Goal: Register for event/course

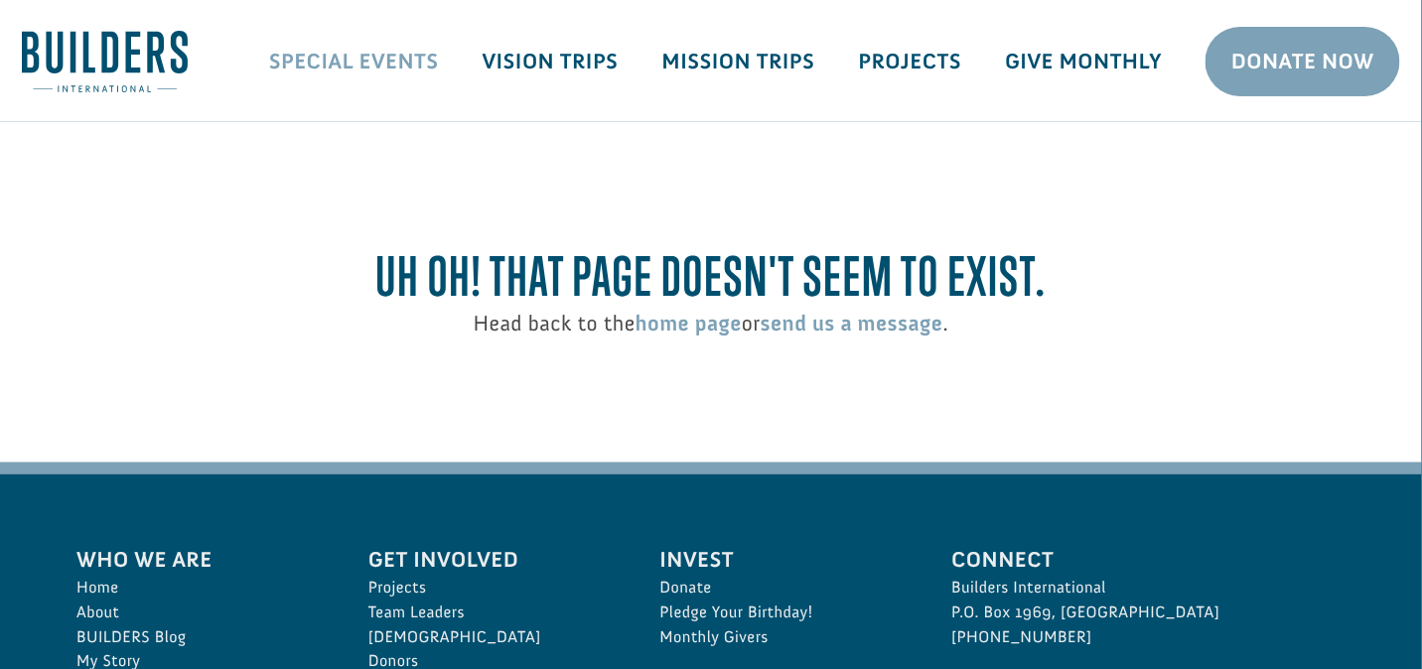
click at [385, 63] on link "Special Events" at bounding box center [353, 62] width 213 height 58
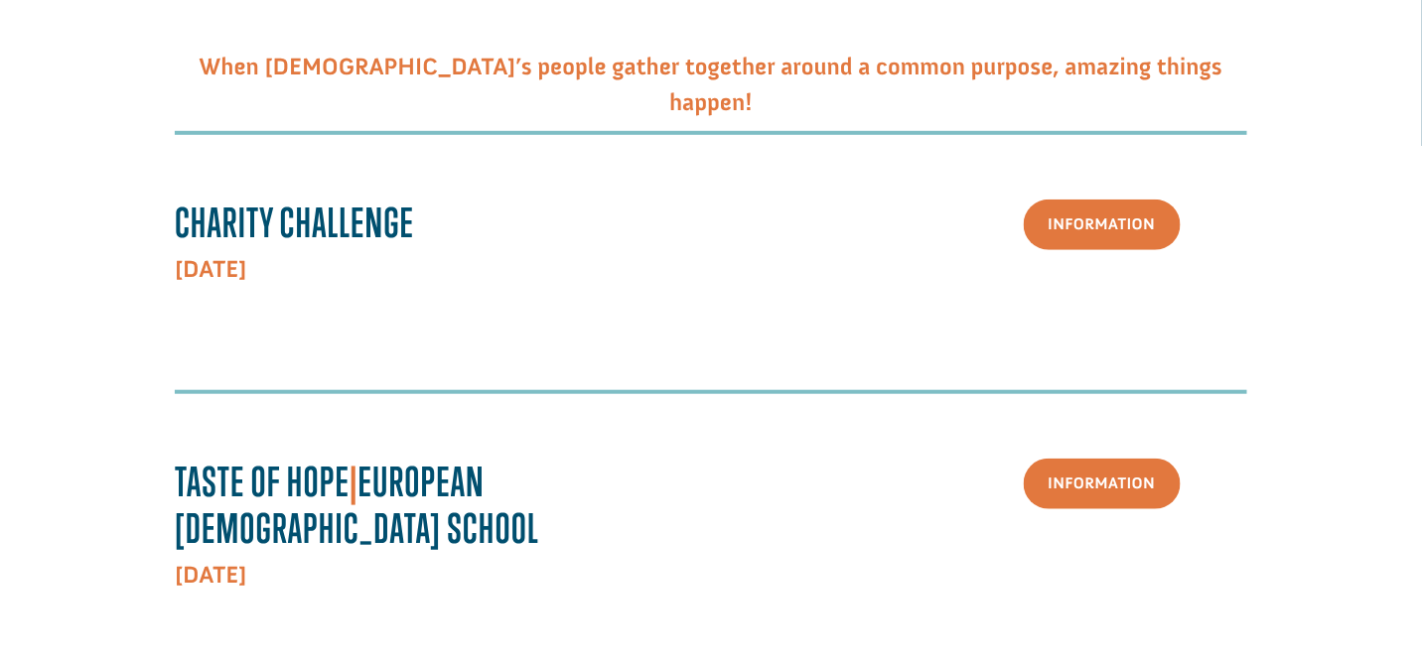
scroll to position [536, 0]
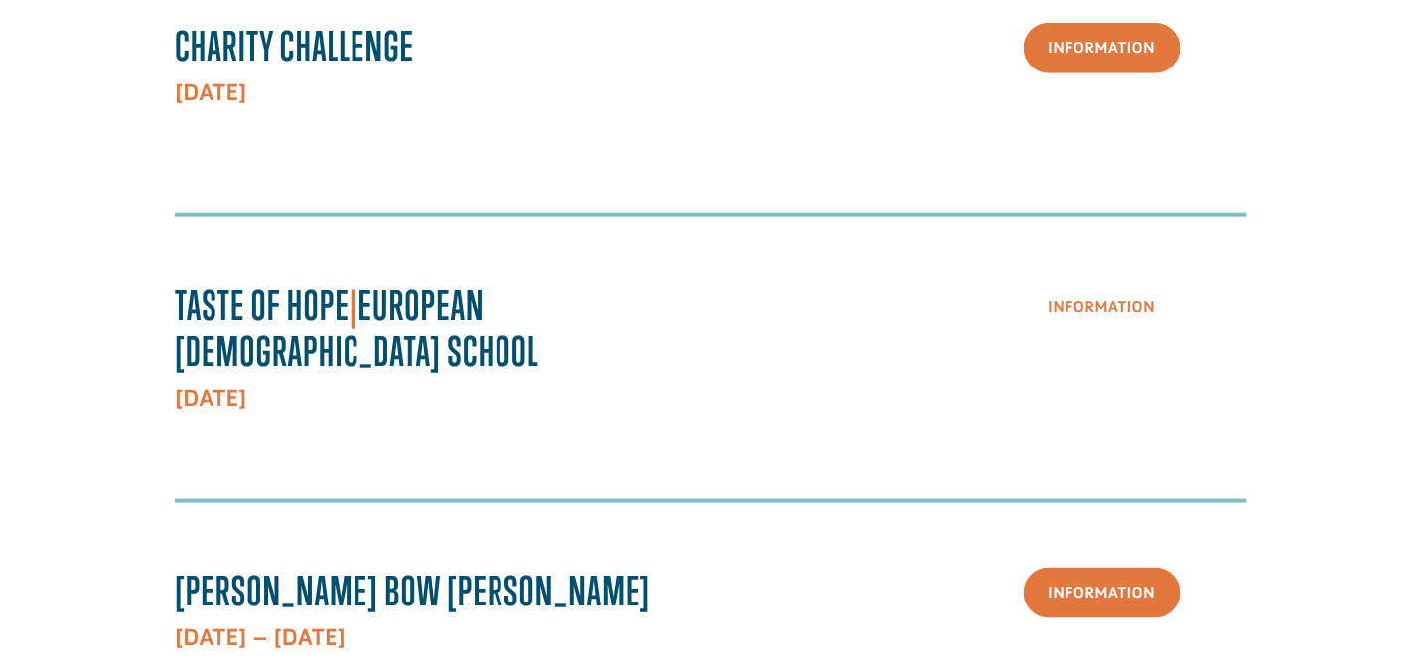
click at [1112, 298] on link "Information" at bounding box center [1101, 307] width 157 height 51
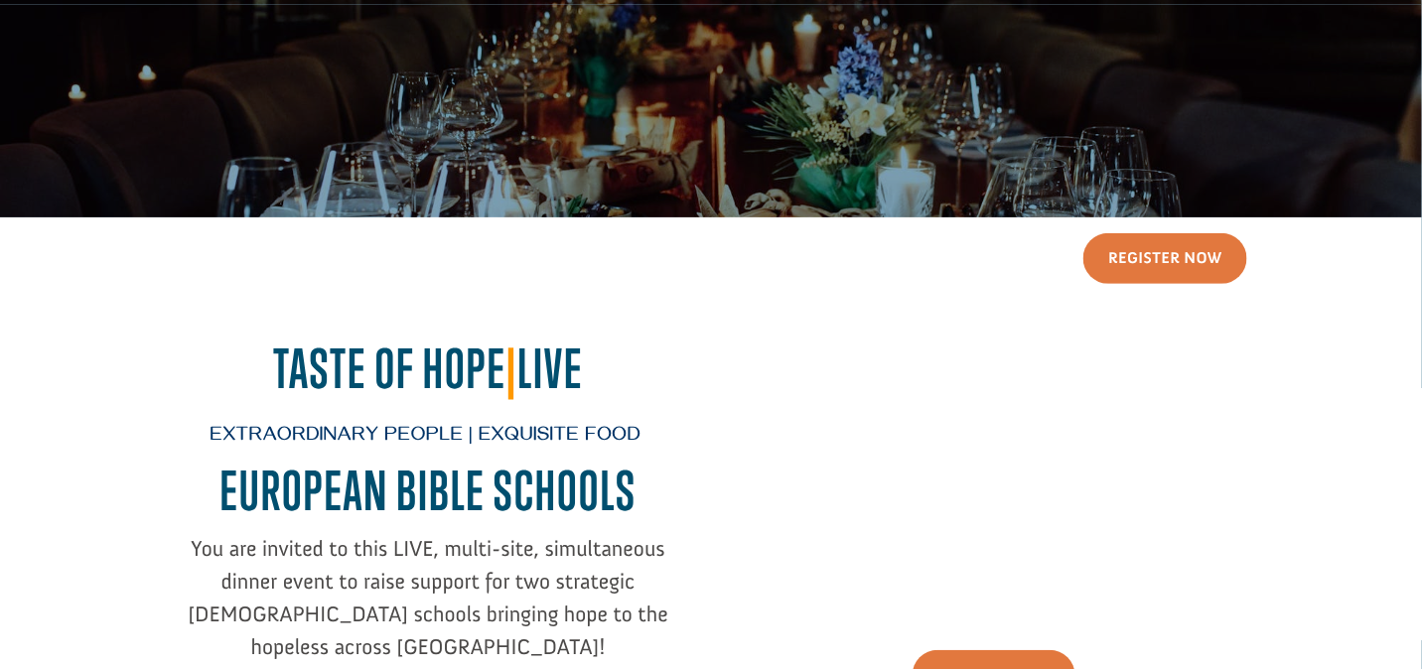
scroll to position [298, 0]
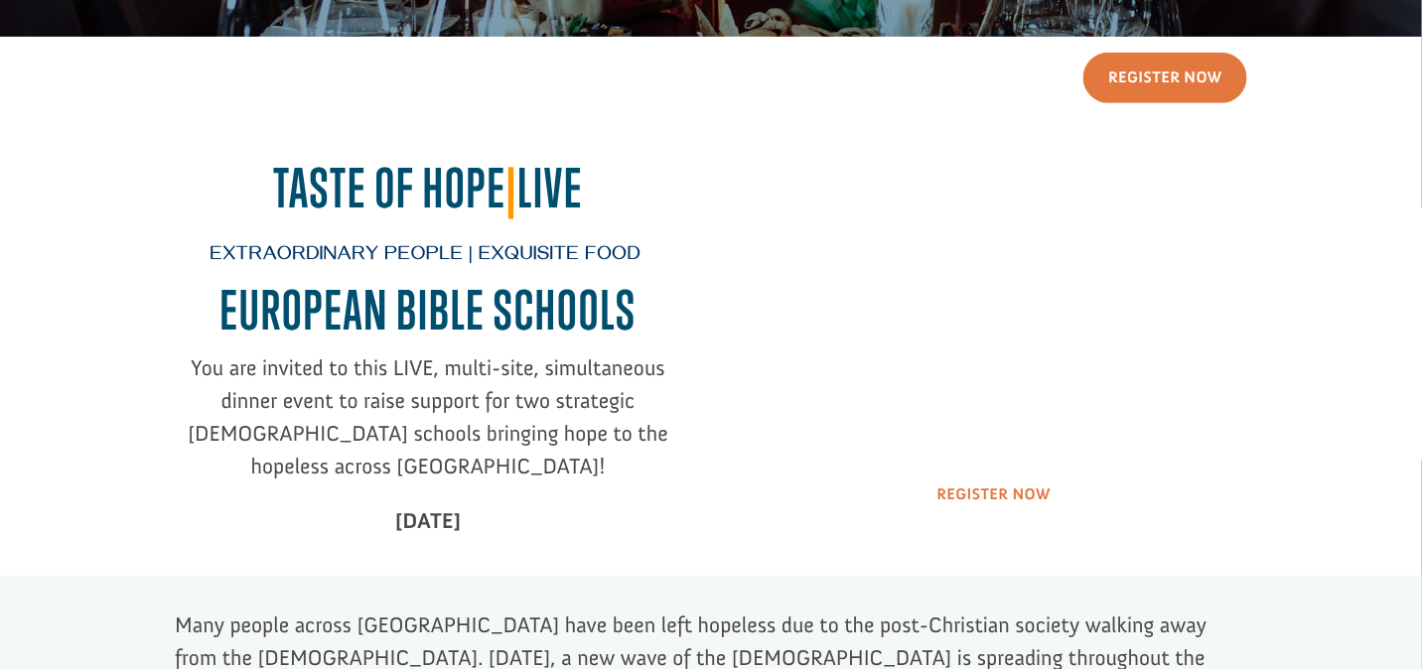
click at [992, 502] on link "Register Now" at bounding box center [994, 495] width 164 height 51
